Goal: Go to known website: Go to known website

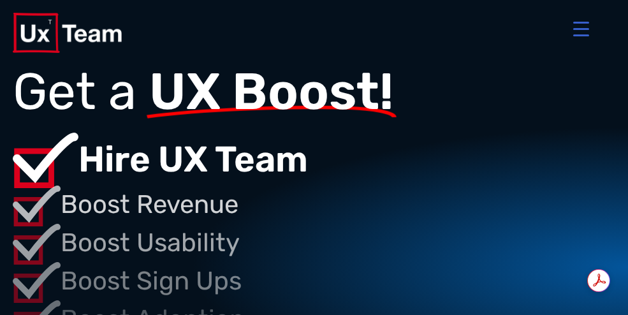
click at [617, 5] on div at bounding box center [314, 33] width 628 height 66
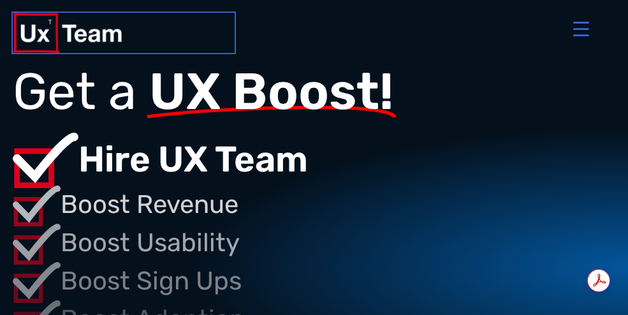
click at [36, 13] on img at bounding box center [67, 33] width 109 height 40
